Goal: Check status: Check status

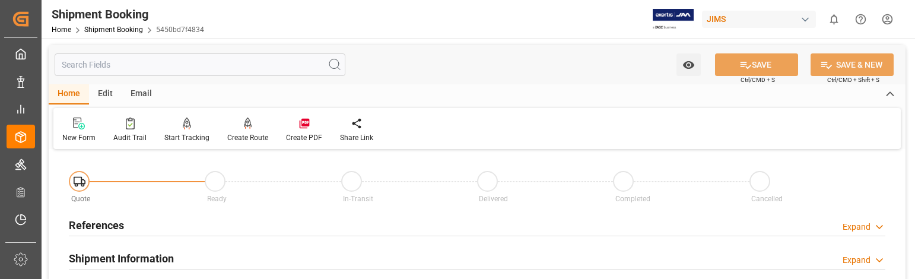
scroll to position [653, 0]
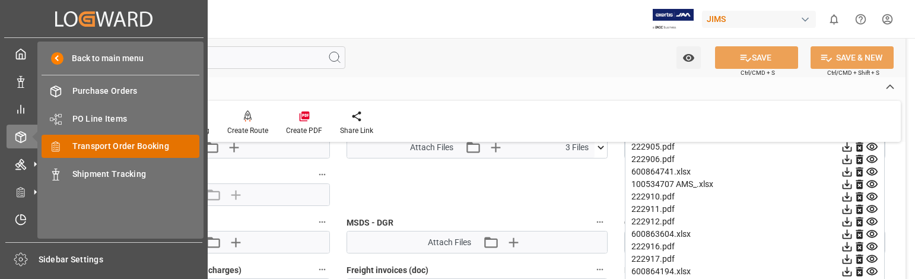
click at [125, 145] on span "Transport Order Booking" at bounding box center [136, 146] width 128 height 12
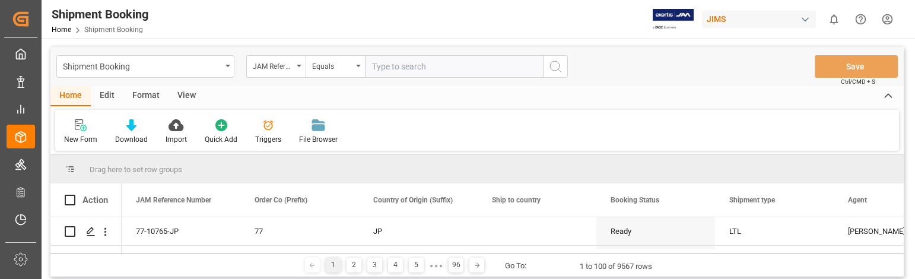
click at [420, 67] on input "text" at bounding box center [454, 66] width 178 height 23
type input "22-10617-GB"
click at [555, 66] on icon "search button" at bounding box center [555, 66] width 14 height 14
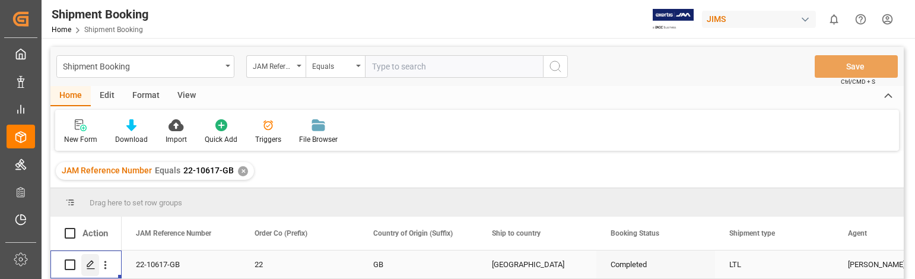
click at [92, 259] on div "Press SPACE to select this row." at bounding box center [90, 265] width 18 height 22
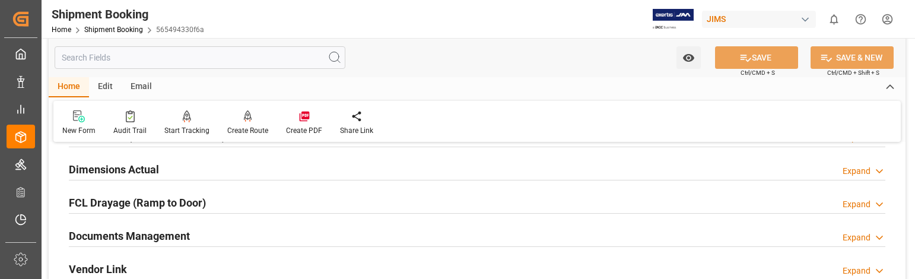
scroll to position [297, 0]
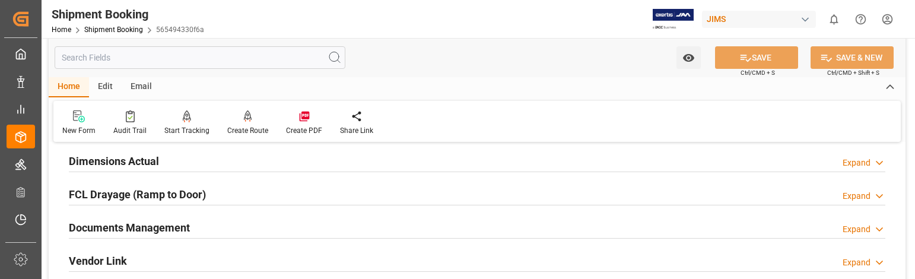
click at [861, 228] on div "Expand" at bounding box center [857, 229] width 28 height 12
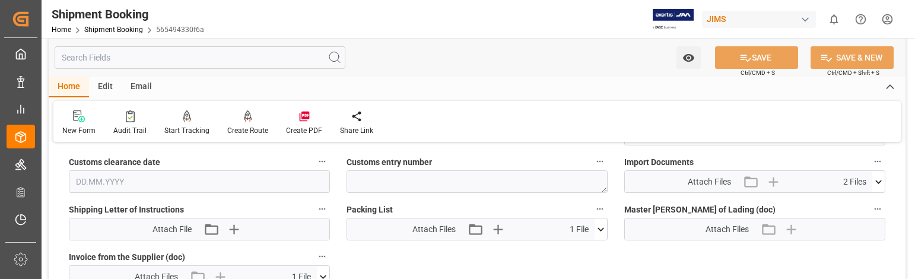
scroll to position [593, 0]
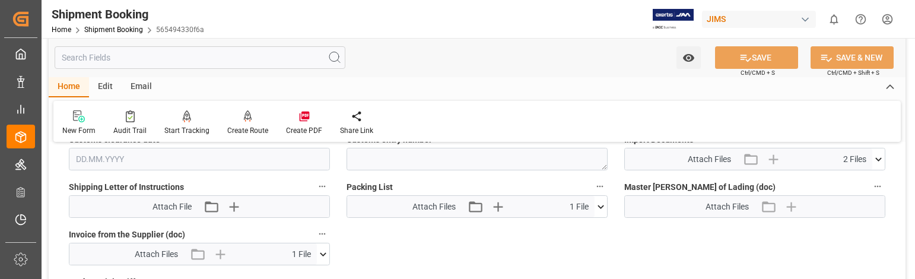
click at [878, 157] on icon at bounding box center [878, 159] width 12 height 12
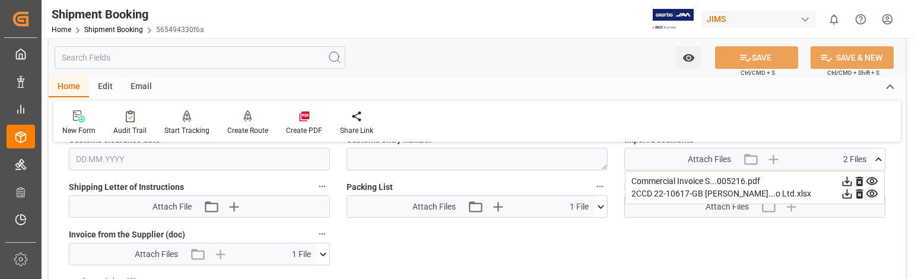
click at [849, 182] on icon at bounding box center [847, 181] width 9 height 9
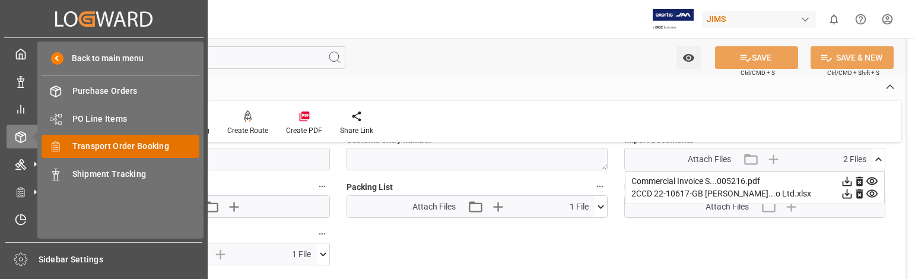
click at [134, 145] on span "Transport Order Booking" at bounding box center [136, 146] width 128 height 12
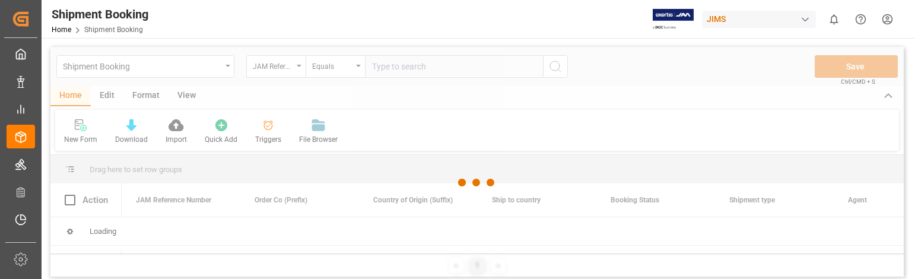
click at [452, 65] on div at bounding box center [476, 183] width 853 height 272
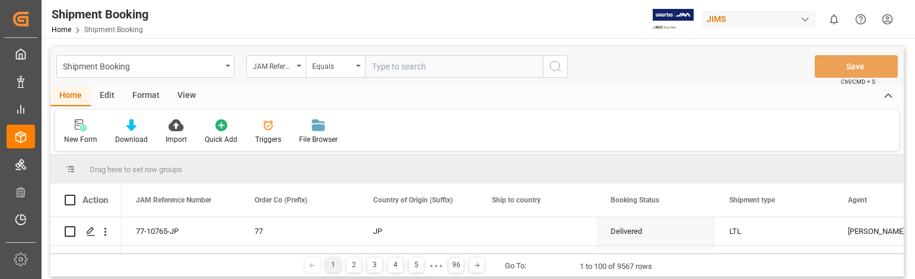
click at [452, 65] on input "text" at bounding box center [454, 66] width 178 height 23
type input "22-9955-GB"
drag, startPoint x: 553, startPoint y: 65, endPoint x: 583, endPoint y: 71, distance: 30.8
click at [554, 65] on icon "search button" at bounding box center [555, 66] width 14 height 14
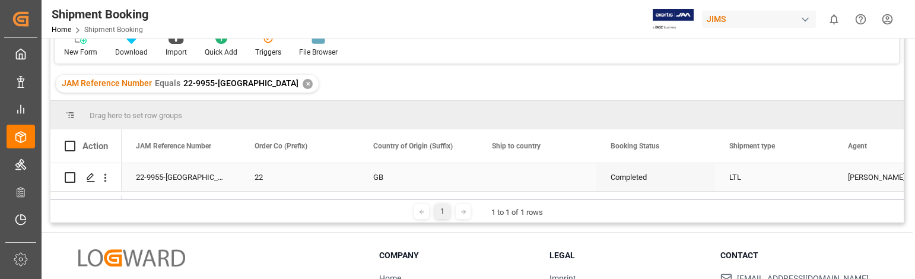
scroll to position [119, 0]
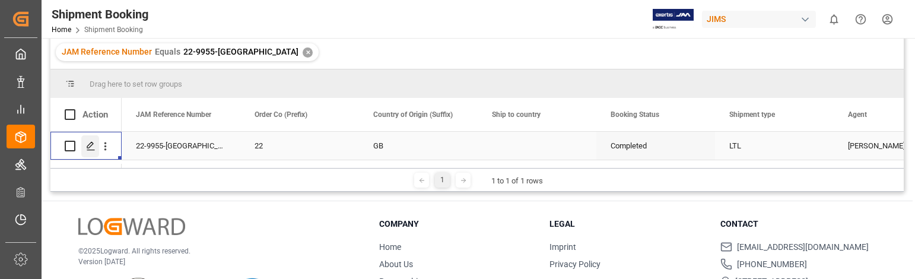
click at [91, 143] on polygon "Press SPACE to select this row." at bounding box center [90, 145] width 6 height 6
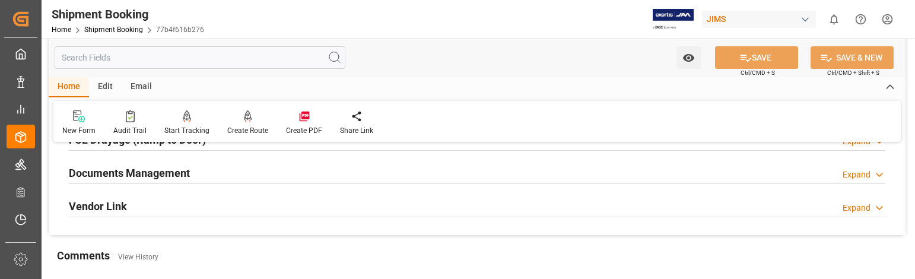
scroll to position [356, 0]
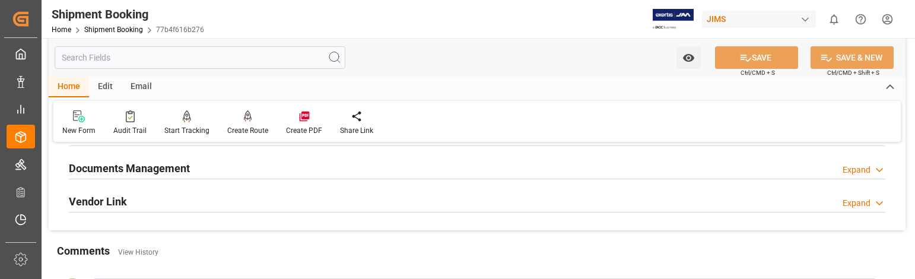
click at [863, 169] on div "Expand" at bounding box center [857, 170] width 28 height 12
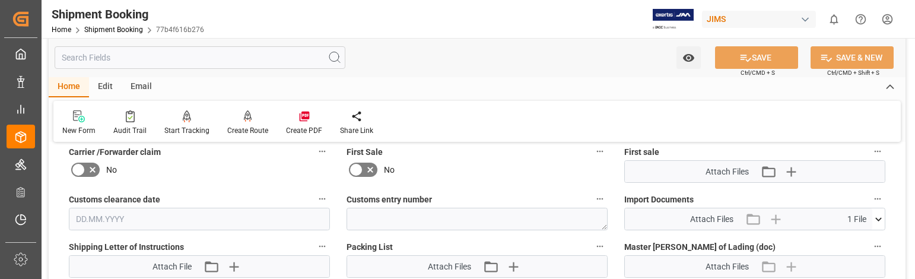
scroll to position [534, 0]
click at [878, 216] on icon at bounding box center [878, 218] width 12 height 12
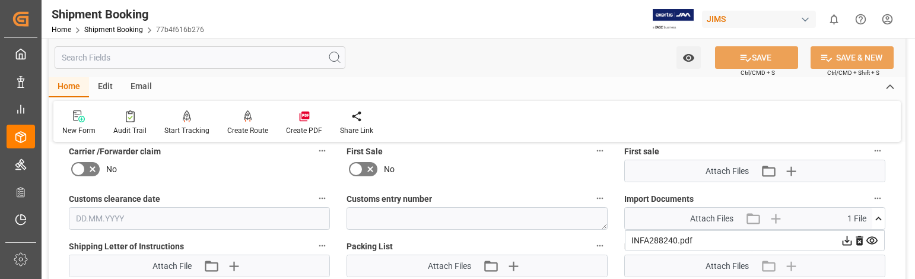
click at [846, 240] on icon at bounding box center [847, 240] width 12 height 12
click at [886, 20] on html "Created by potrace 1.15, written by Peter Selinger 2001-2017 Created by potrace…" at bounding box center [457, 139] width 915 height 279
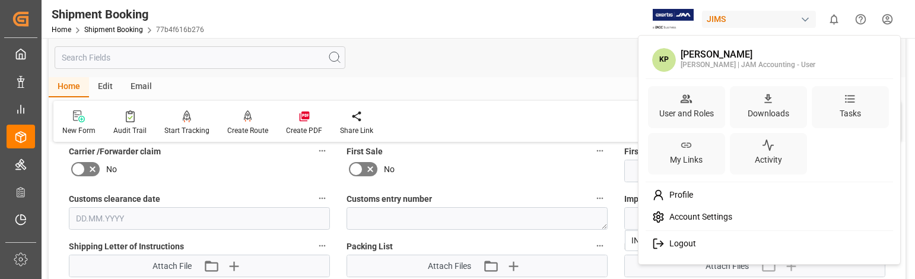
click at [688, 243] on span "Logout" at bounding box center [680, 244] width 31 height 11
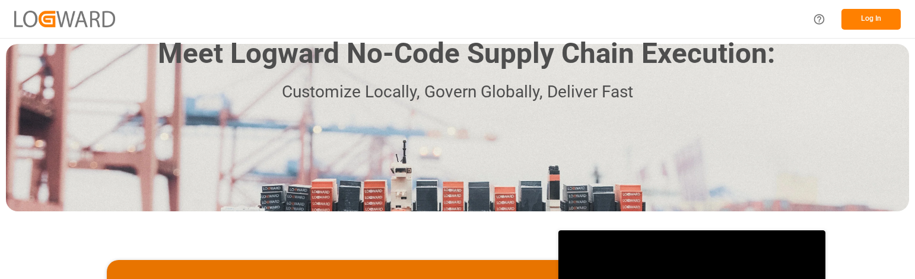
click at [611, 157] on div "Meet Logward No-Code Supply Chain Execution: Customize Locally, Govern Globally…" at bounding box center [457, 127] width 903 height 167
